Goal: Book appointment/travel/reservation

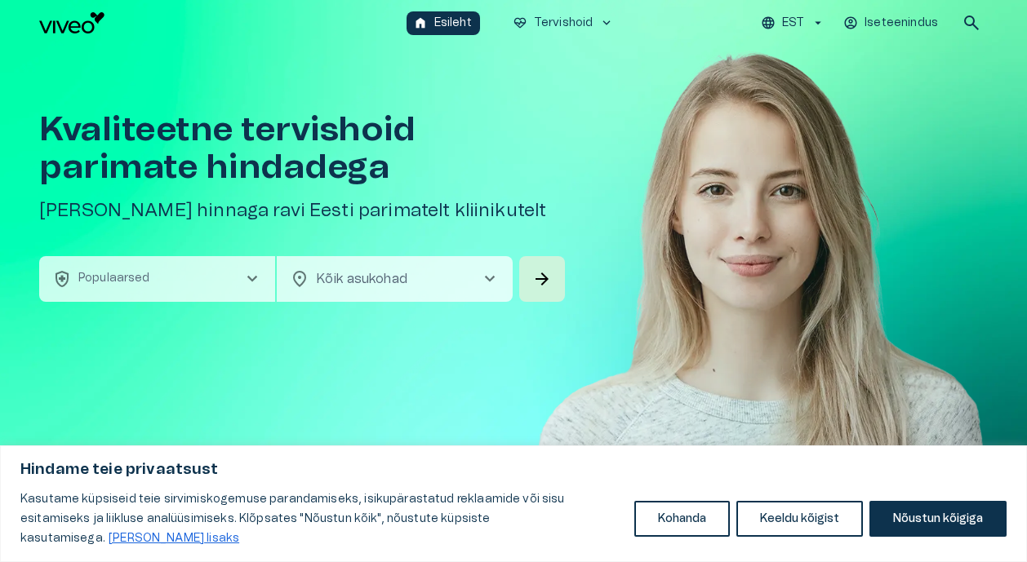
click at [818, 21] on icon "button" at bounding box center [817, 23] width 15 height 15
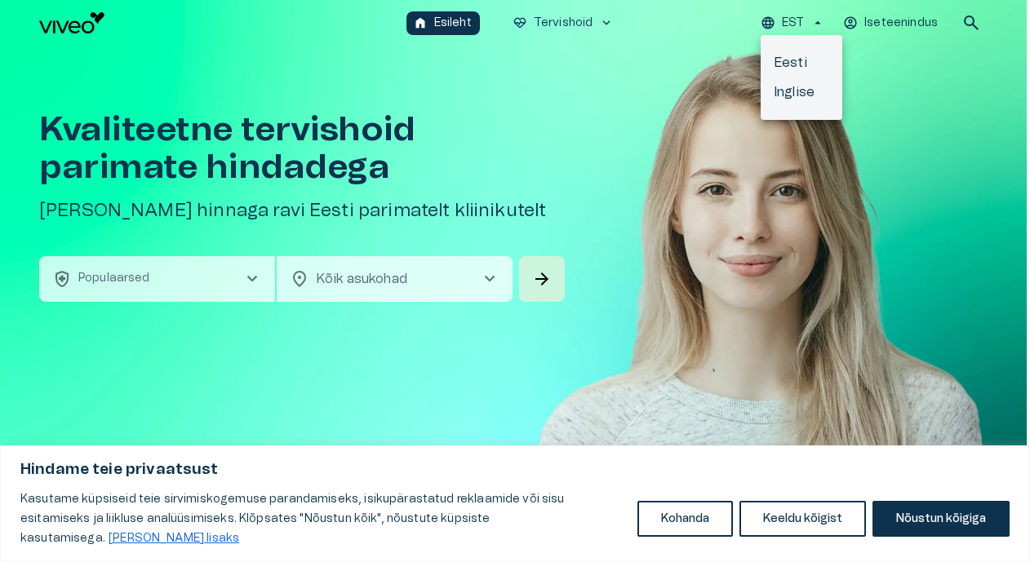
click at [911, 75] on div at bounding box center [515, 281] width 1030 height 562
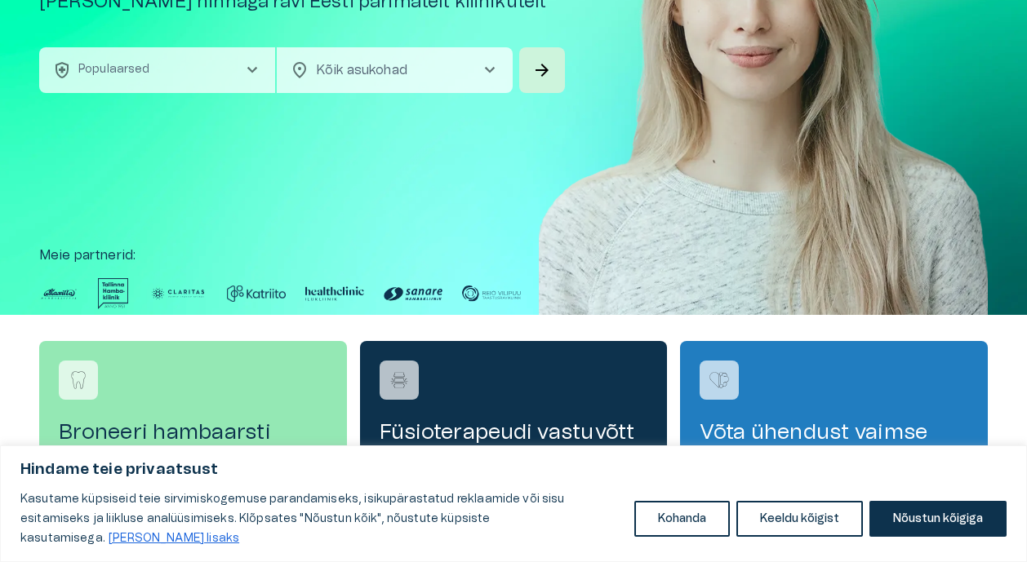
scroll to position [212, 0]
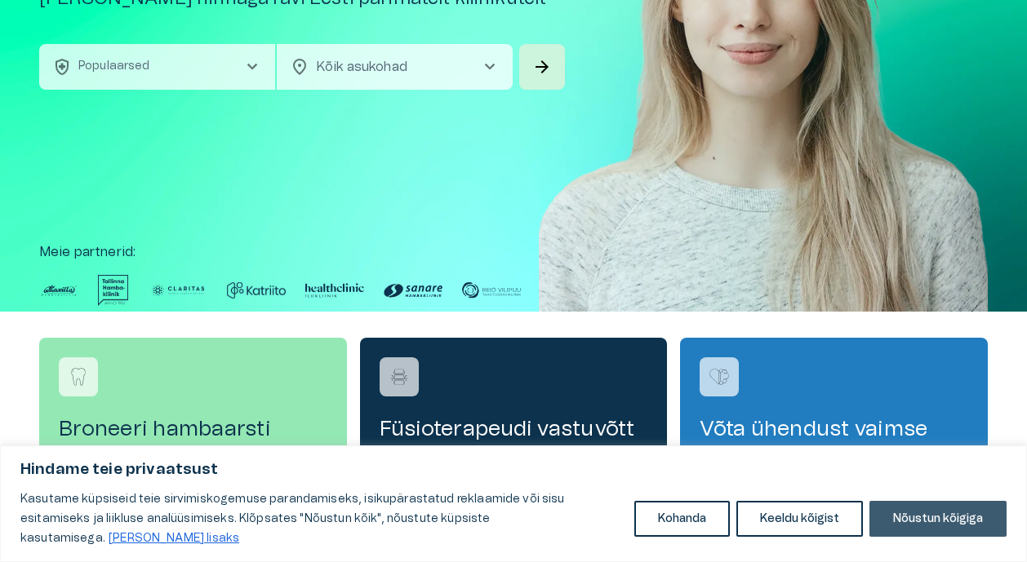
click at [904, 528] on button "Nõustun kõigiga" at bounding box center [937, 519] width 137 height 36
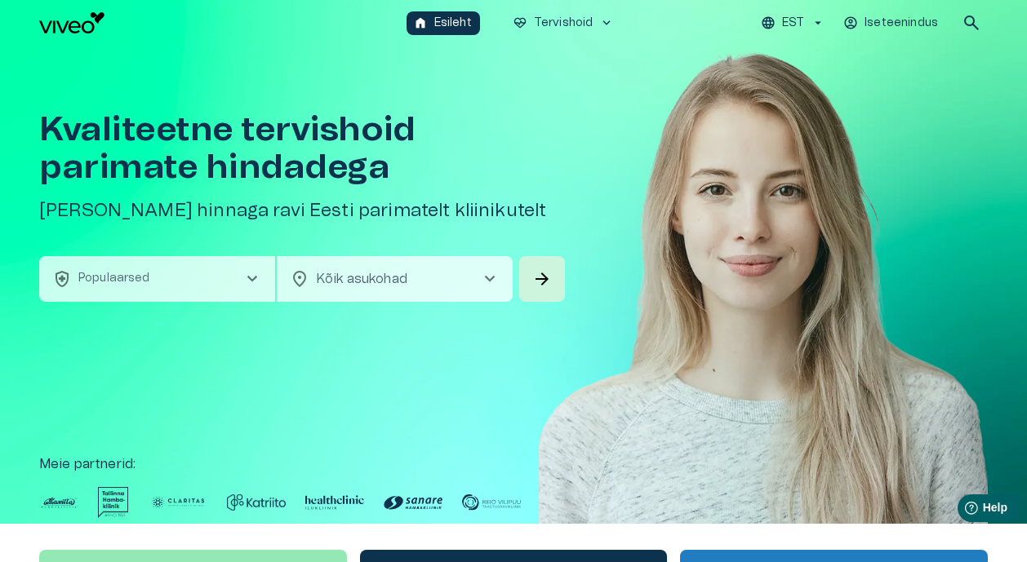
click at [787, 24] on p "EST" at bounding box center [793, 23] width 22 height 17
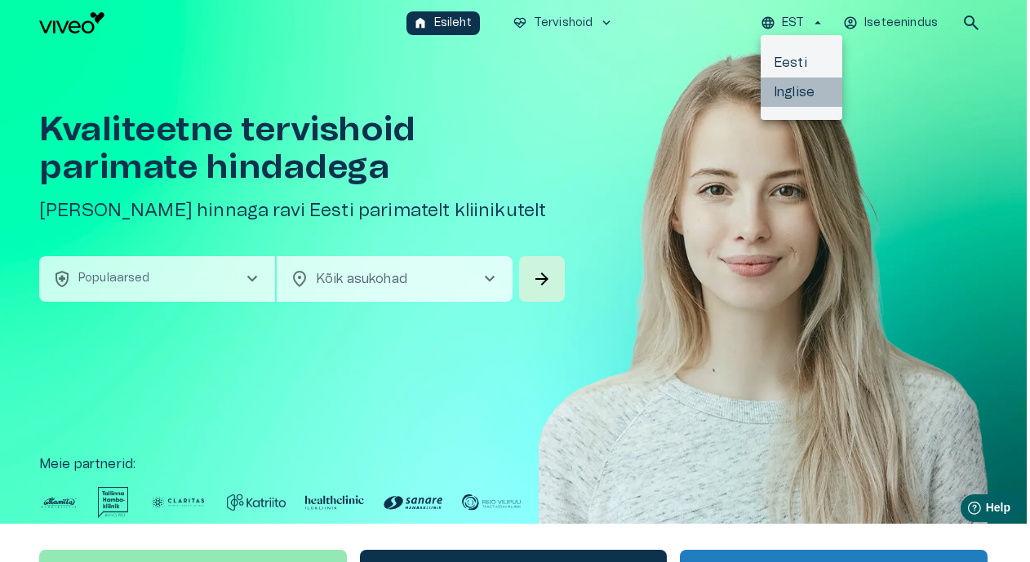
click at [792, 100] on li "Inglise" at bounding box center [802, 92] width 82 height 29
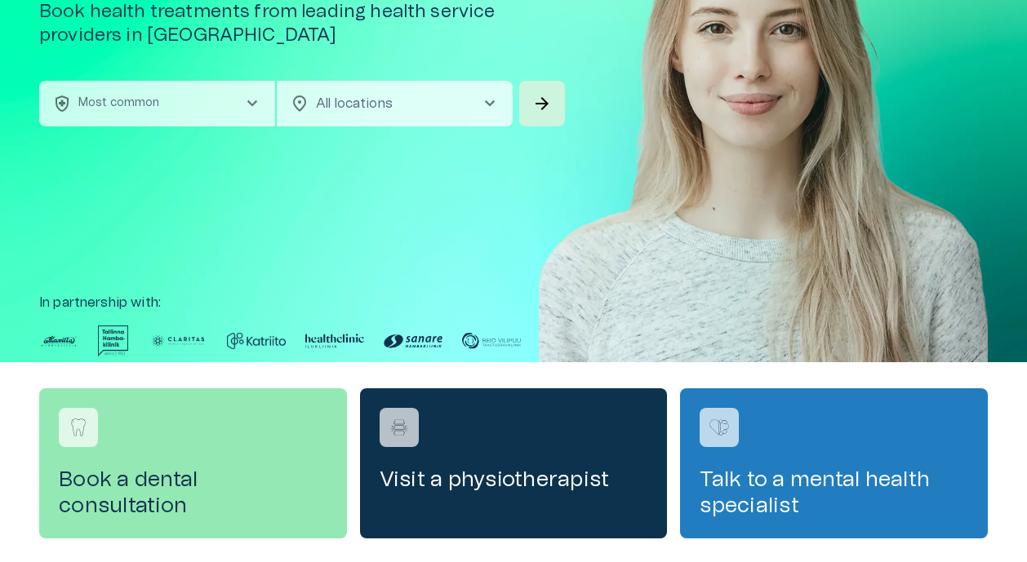
scroll to position [163, 0]
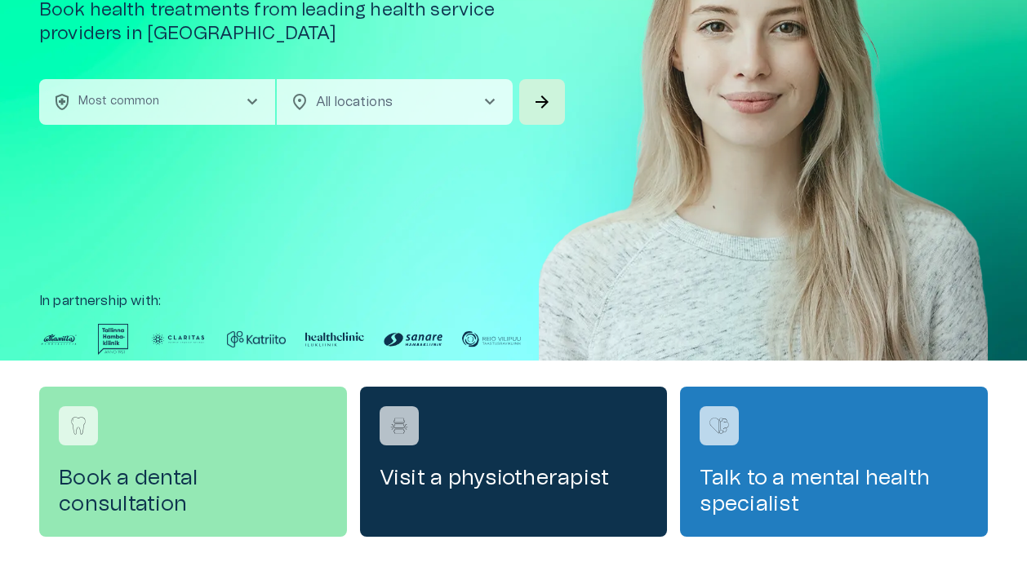
click at [253, 95] on span "chevron_right" at bounding box center [252, 102] width 20 height 20
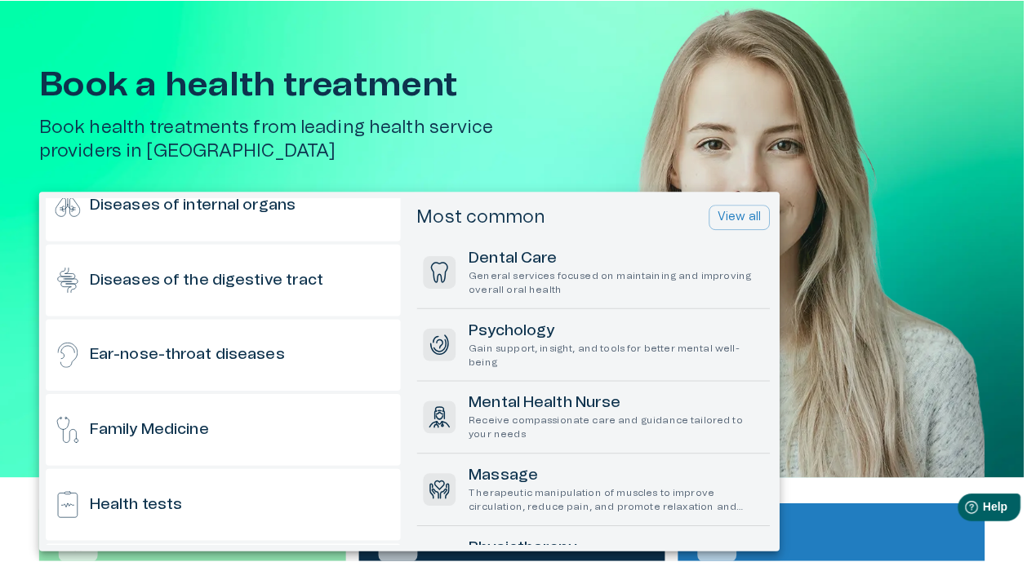
scroll to position [563, 0]
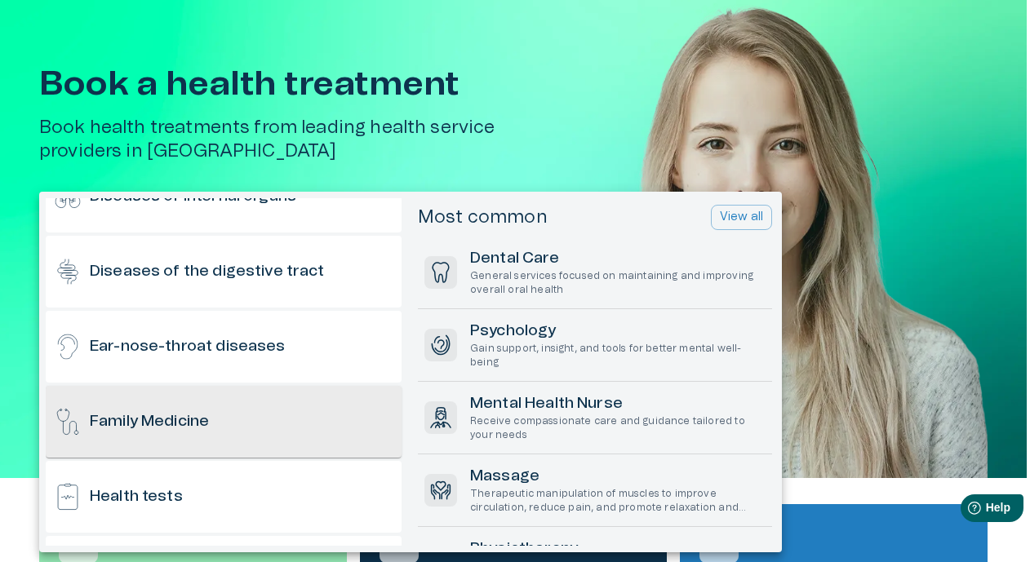
click at [264, 407] on div "Family Medicine" at bounding box center [224, 422] width 356 height 72
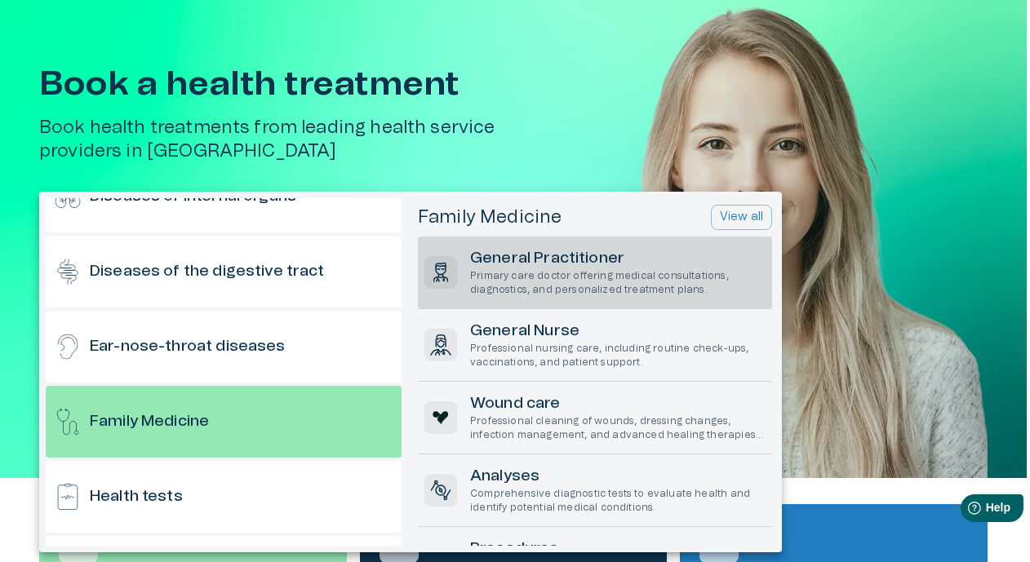
click at [510, 278] on p "Primary care doctor offering medical consultations, diagnostics, and personaliz…" at bounding box center [617, 283] width 295 height 28
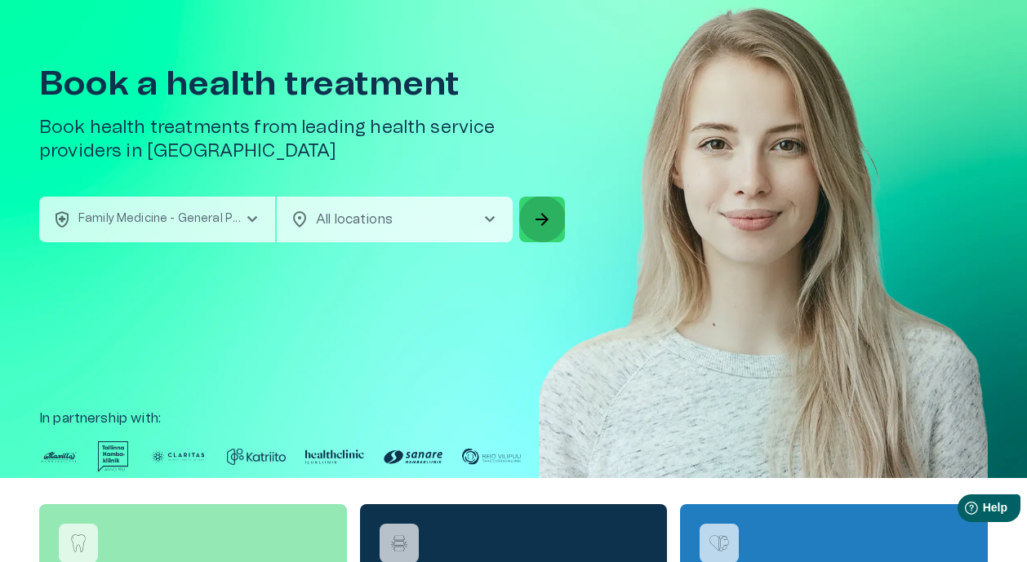
drag, startPoint x: 543, startPoint y: 208, endPoint x: 543, endPoint y: 231, distance: 22.9
click at [543, 214] on span "arrow_forward" at bounding box center [542, 220] width 20 height 20
